Goal: Task Accomplishment & Management: Manage account settings

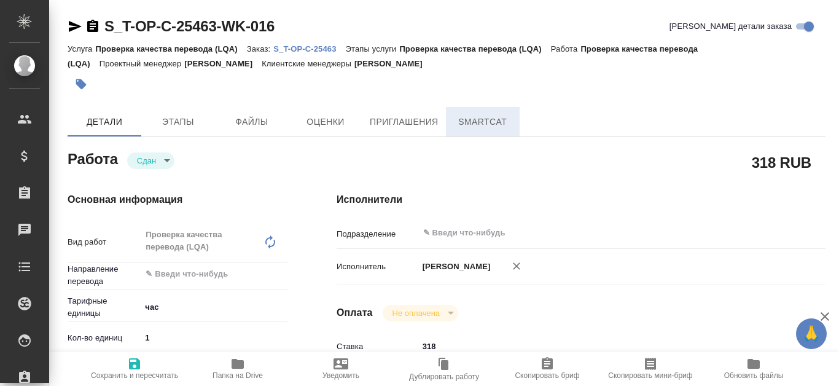
type textarea "x"
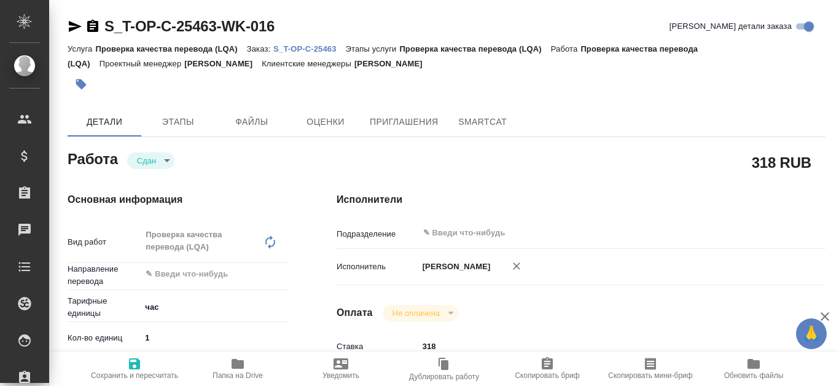
type textarea "x"
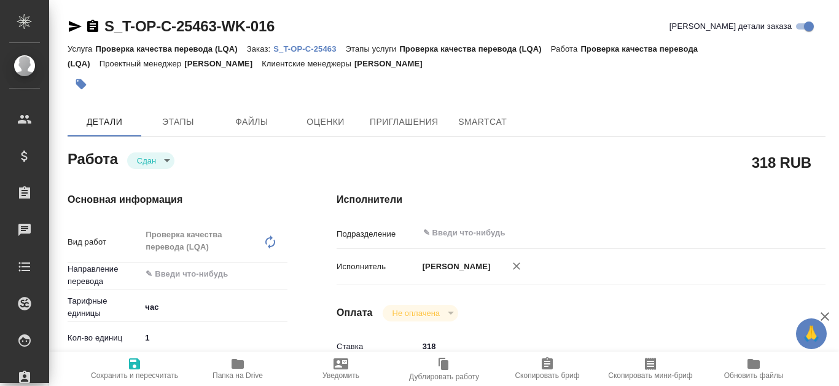
type textarea "x"
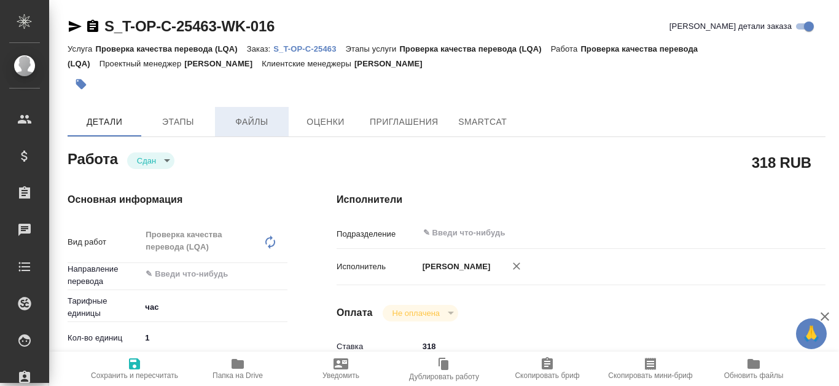
type textarea "x"
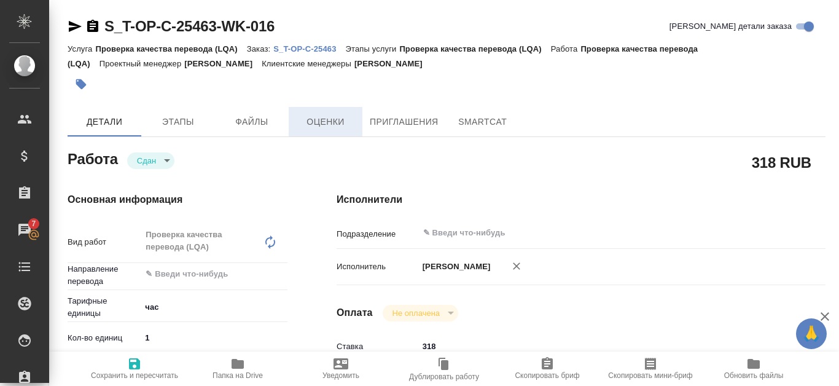
type textarea "x"
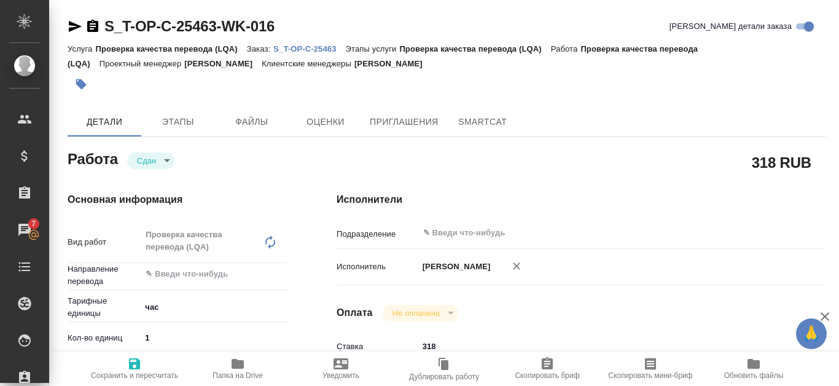
click at [329, 45] on p "S_T-OP-C-25463" at bounding box center [309, 48] width 72 height 9
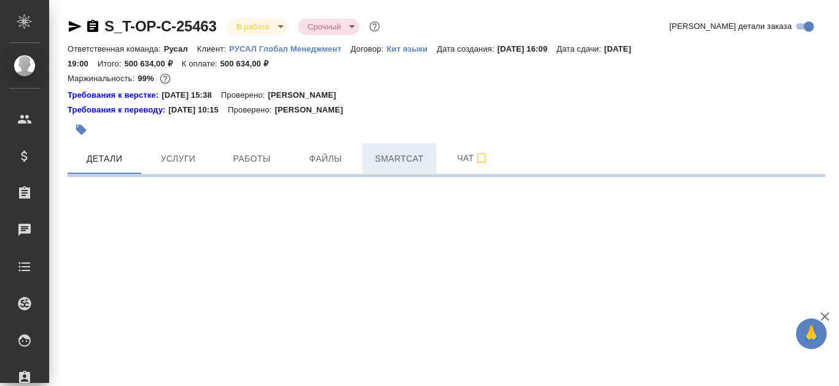
select select "RU"
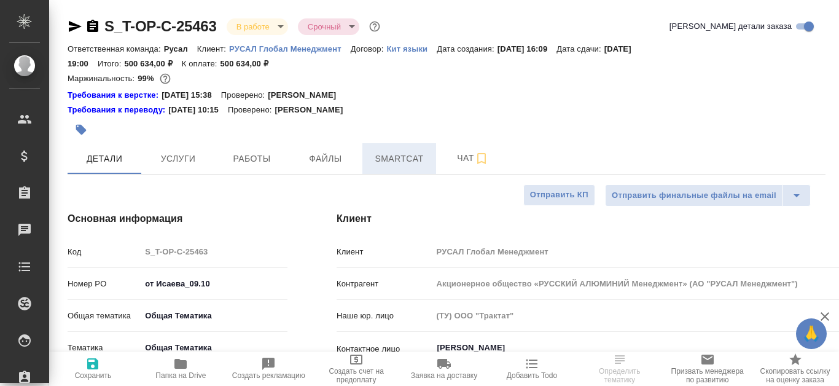
type textarea "x"
type input "[PERSON_NAME]"
click at [398, 157] on span "Smartcat" at bounding box center [399, 158] width 59 height 15
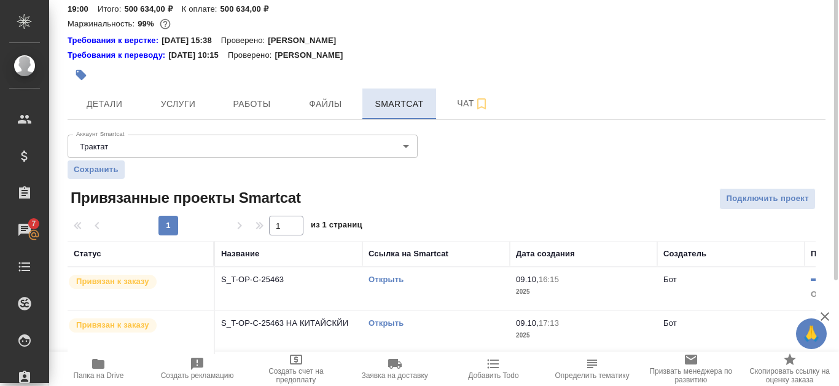
scroll to position [2, 0]
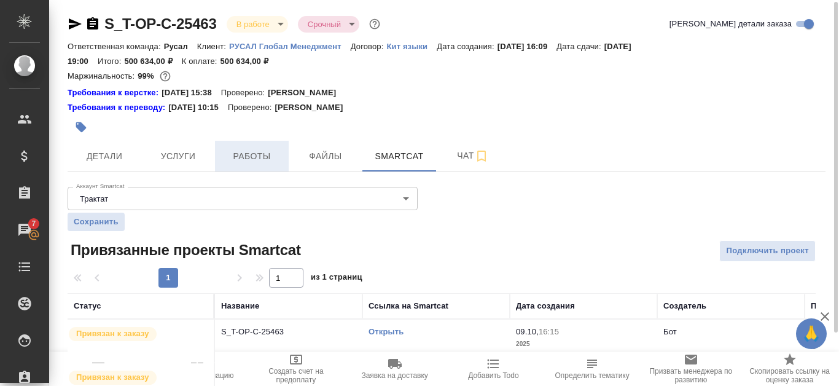
click at [242, 156] on span "Работы" at bounding box center [251, 156] width 59 height 15
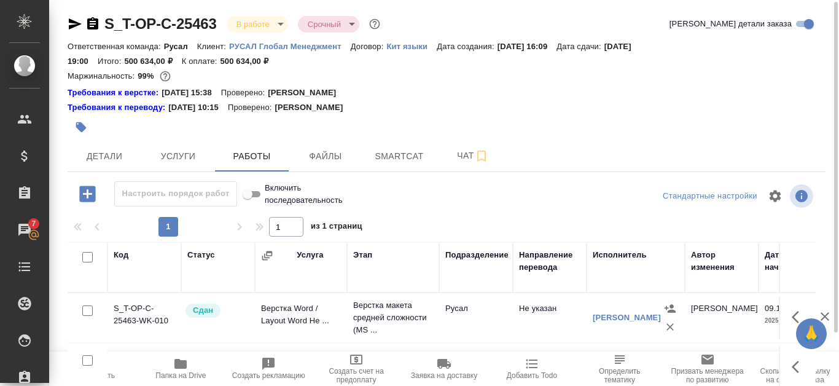
scroll to position [167, 0]
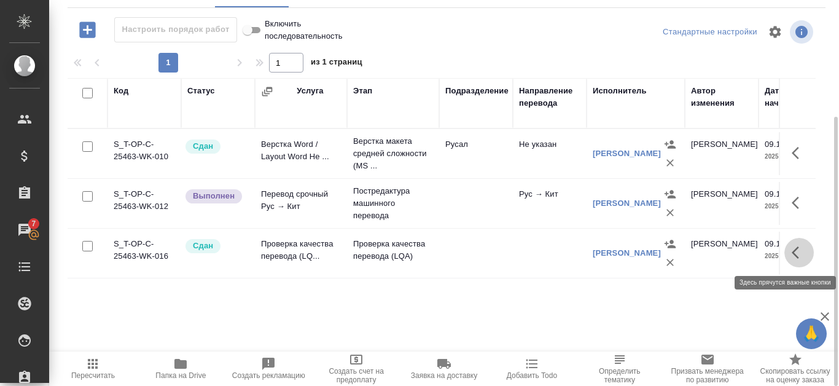
click at [799, 253] on icon "button" at bounding box center [799, 252] width 15 height 15
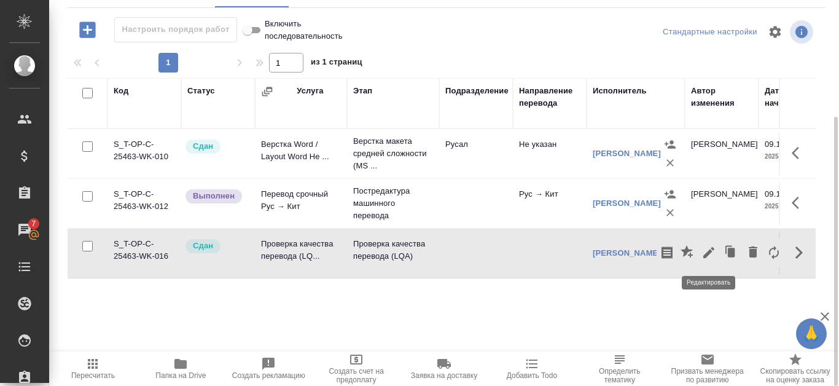
click at [713, 251] on icon "button" at bounding box center [709, 252] width 15 height 15
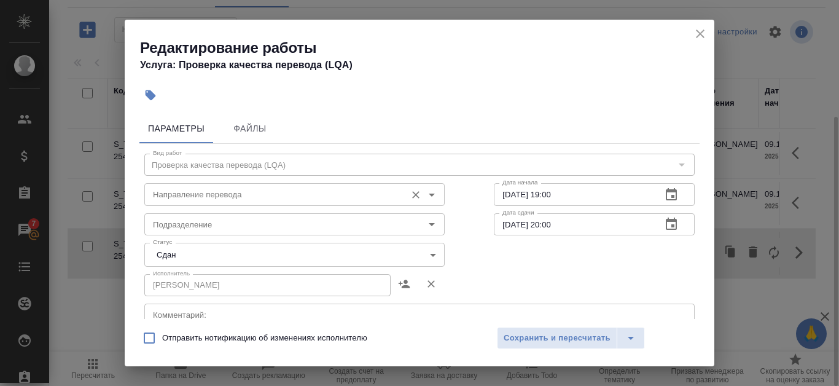
click at [329, 200] on input "Направление перевода" at bounding box center [274, 194] width 252 height 15
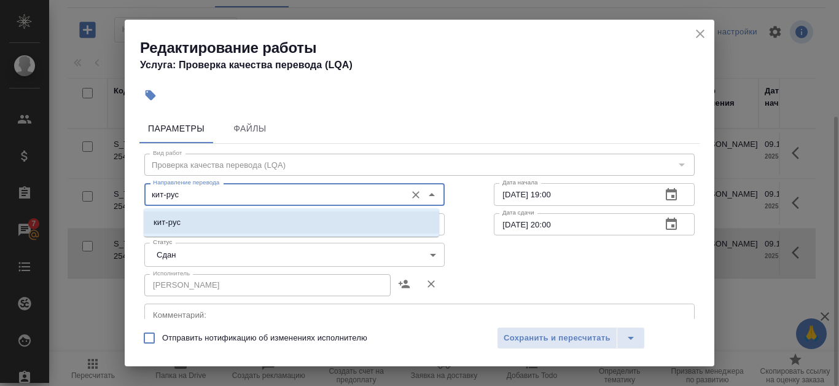
click at [328, 224] on li "кит-рус" at bounding box center [292, 222] width 296 height 22
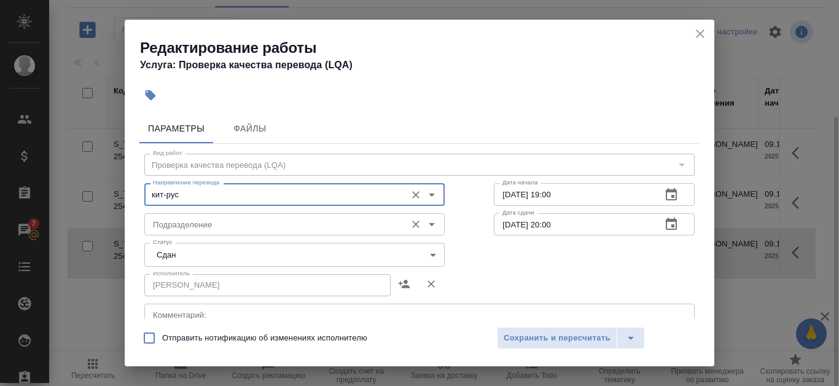
type input "кит-рус"
click at [335, 226] on input "Подразделение" at bounding box center [274, 224] width 252 height 15
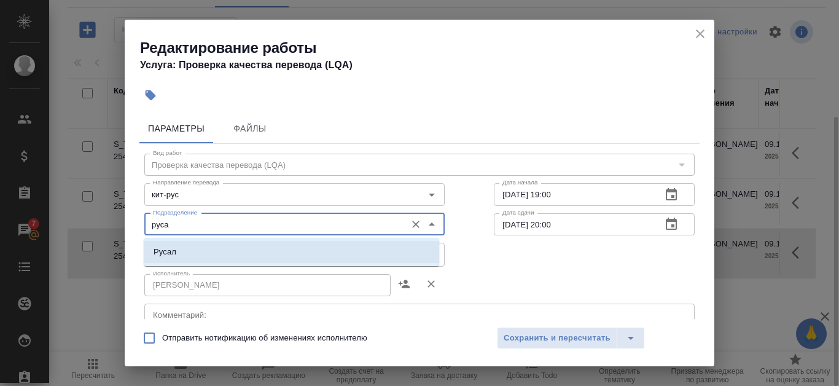
click at [326, 249] on li "Русал" at bounding box center [292, 252] width 296 height 22
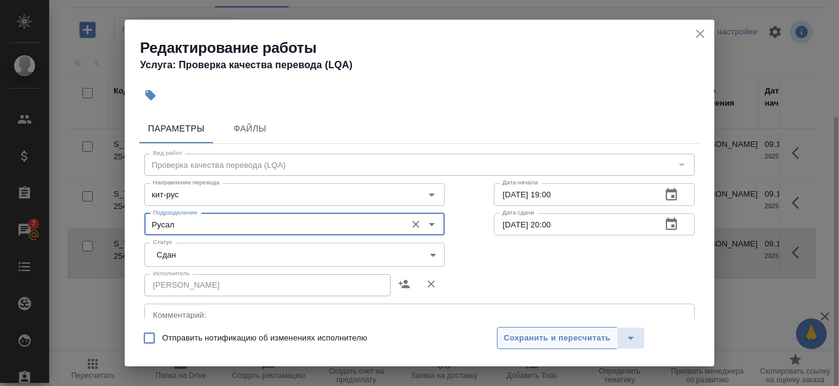
type input "Русал"
click at [538, 334] on span "Сохранить и пересчитать" at bounding box center [557, 338] width 107 height 14
